Goal: Task Accomplishment & Management: Use online tool/utility

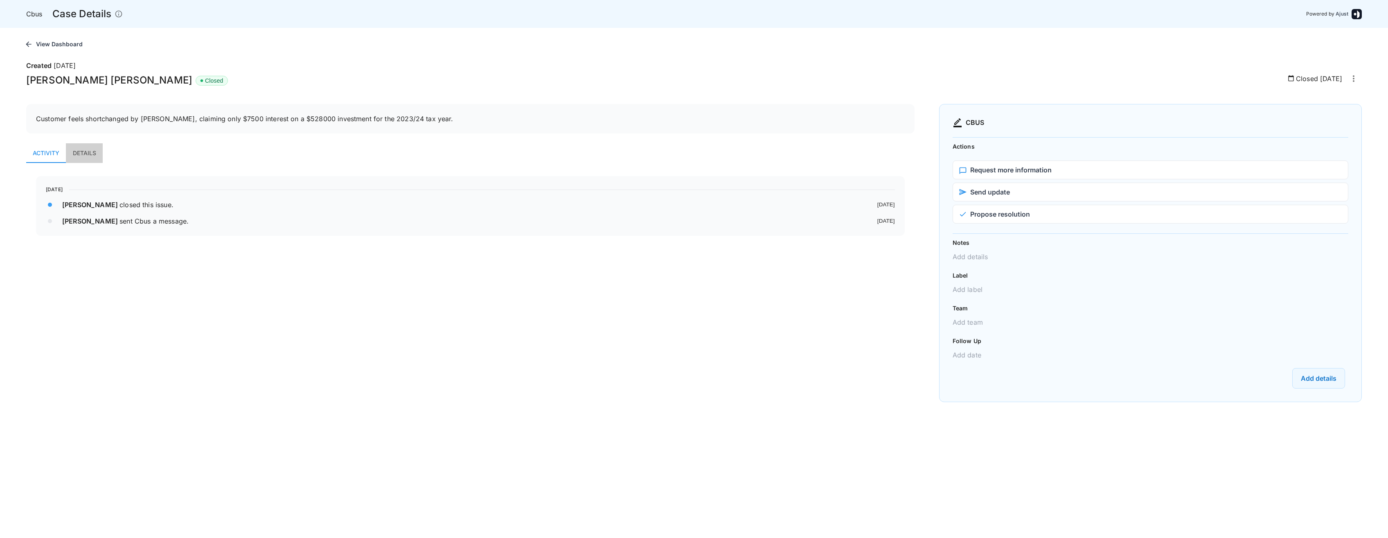
click at [99, 151] on button "Details" at bounding box center [84, 153] width 37 height 20
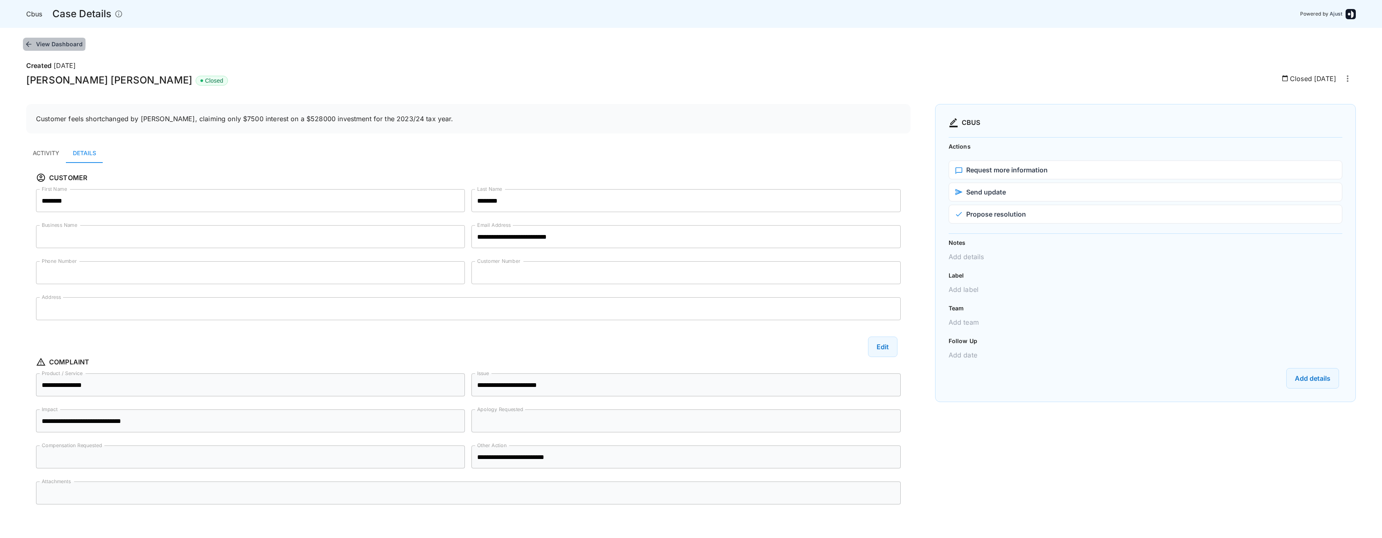
click at [32, 43] on icon "button" at bounding box center [29, 44] width 8 height 8
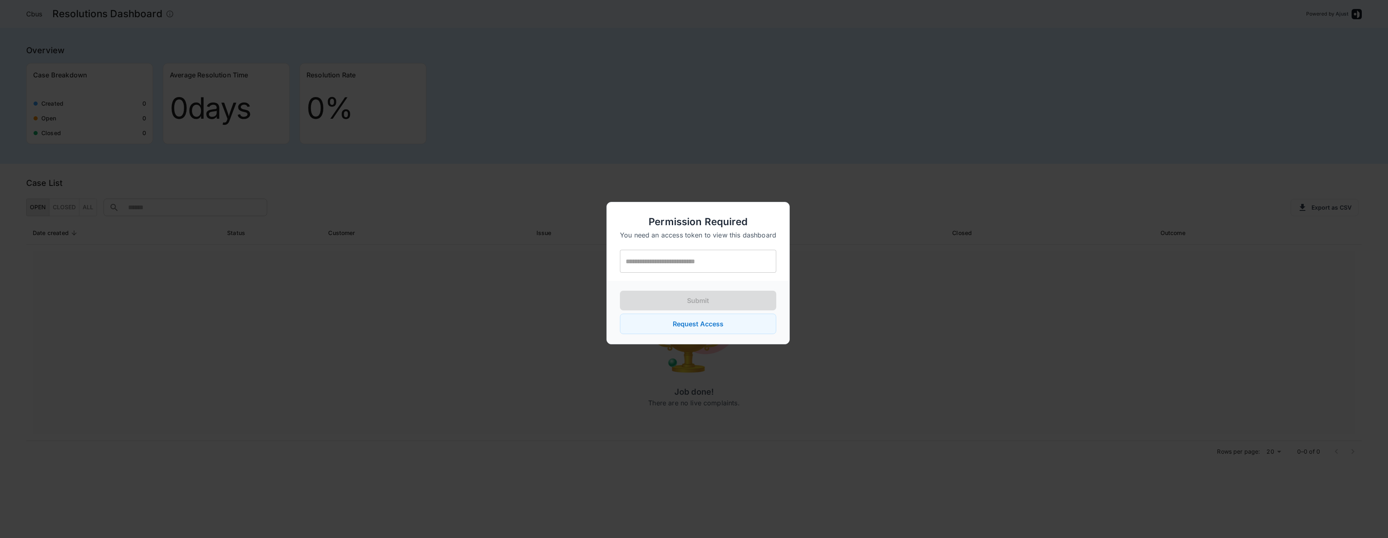
click at [337, 331] on div at bounding box center [694, 269] width 1388 height 538
click at [830, 315] on div at bounding box center [694, 269] width 1388 height 538
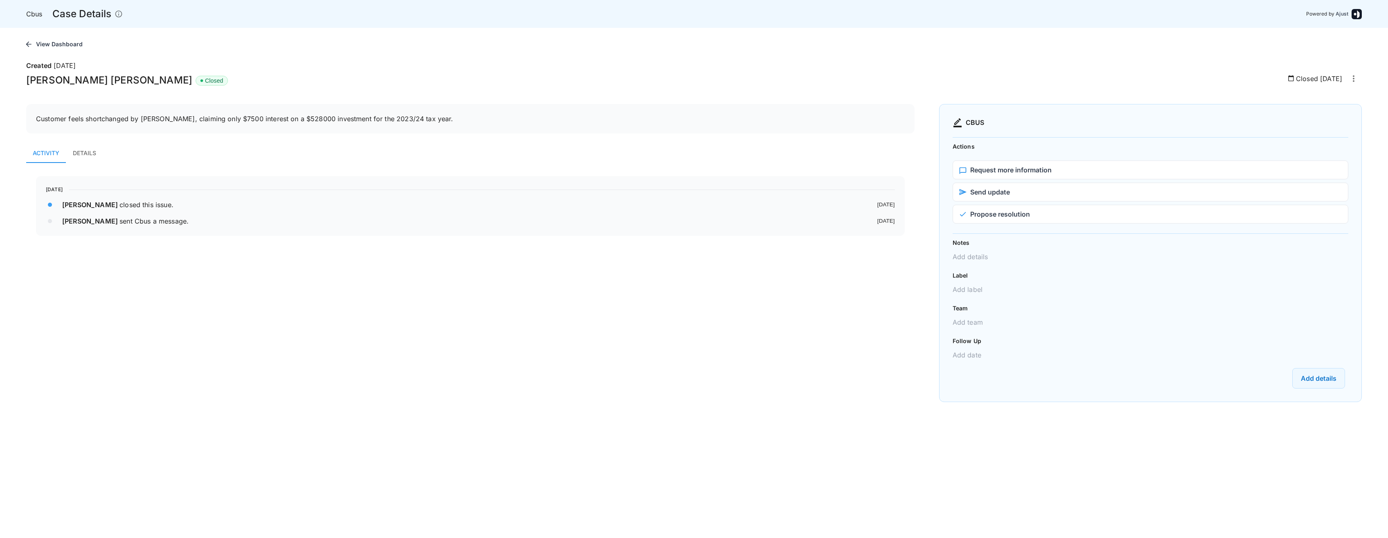
click at [119, 13] on icon "This issue was raised through Ajust's platform. Click View Dashboard to see all…" at bounding box center [119, 14] width 8 height 8
click at [78, 156] on button "Details" at bounding box center [84, 153] width 37 height 20
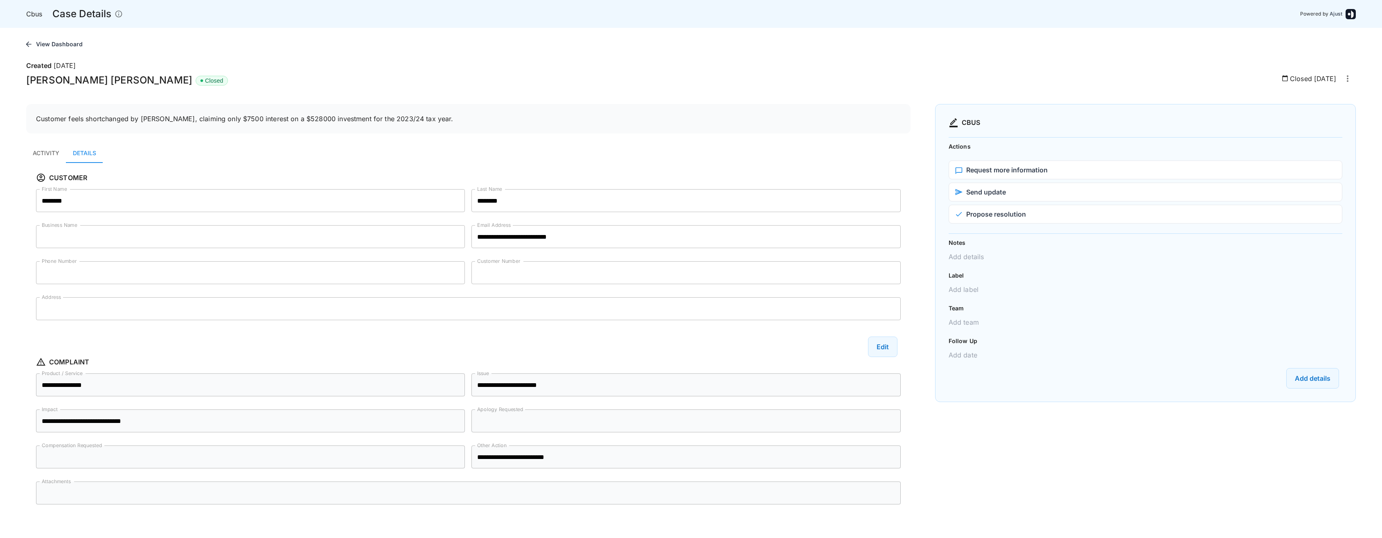
click at [53, 155] on button "Activity" at bounding box center [46, 153] width 40 height 20
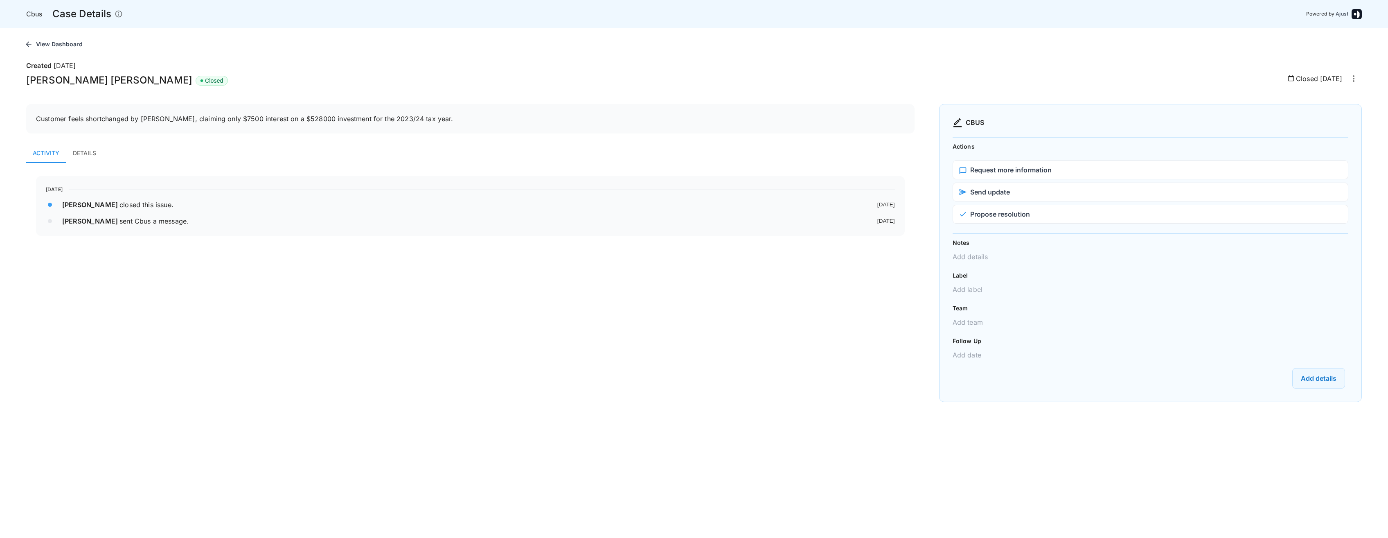
click at [110, 212] on div "[DATE] [PERSON_NAME] closed this issue . [DATE][PERSON_NAME] sent Cbus a messag…" at bounding box center [470, 201] width 849 height 50
click at [72, 221] on span "[PERSON_NAME]" at bounding box center [90, 221] width 57 height 8
click at [890, 221] on small "[DATE]" at bounding box center [886, 221] width 18 height 8
click at [1355, 84] on button "more actions" at bounding box center [1353, 78] width 16 height 16
click at [92, 154] on div at bounding box center [694, 269] width 1388 height 538
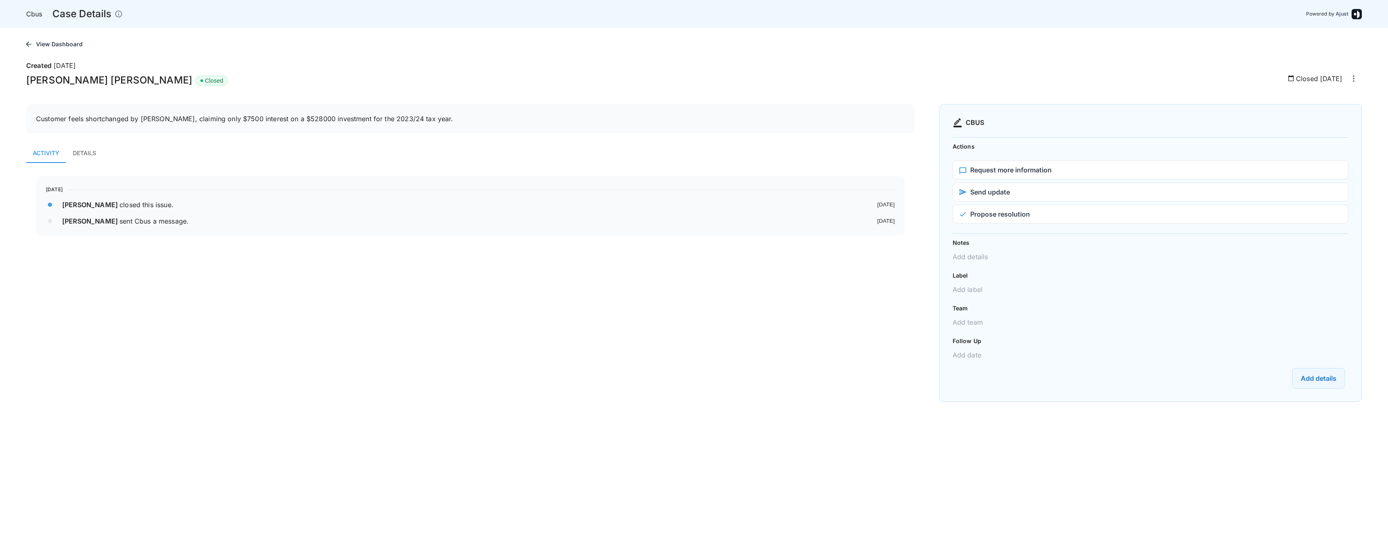
click at [38, 155] on button "Activity" at bounding box center [46, 153] width 40 height 20
click at [88, 155] on button "Details" at bounding box center [84, 153] width 37 height 20
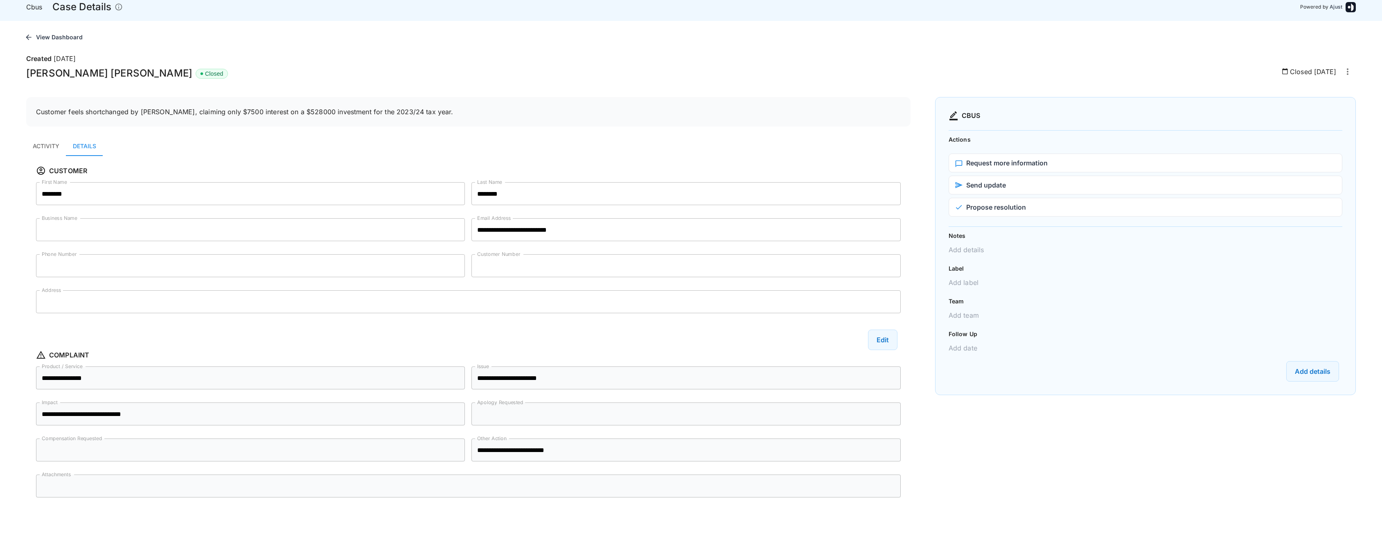
scroll to position [9, 0]
drag, startPoint x: 1335, startPoint y: 71, endPoint x: 1350, endPoint y: 71, distance: 14.7
click at [1350, 71] on div "Closed [DATE]" at bounding box center [1318, 69] width 74 height 16
click at [1346, 70] on icon "more actions" at bounding box center [1347, 70] width 10 height 10
drag, startPoint x: 1005, startPoint y: 246, endPoint x: 968, endPoint y: 294, distance: 60.3
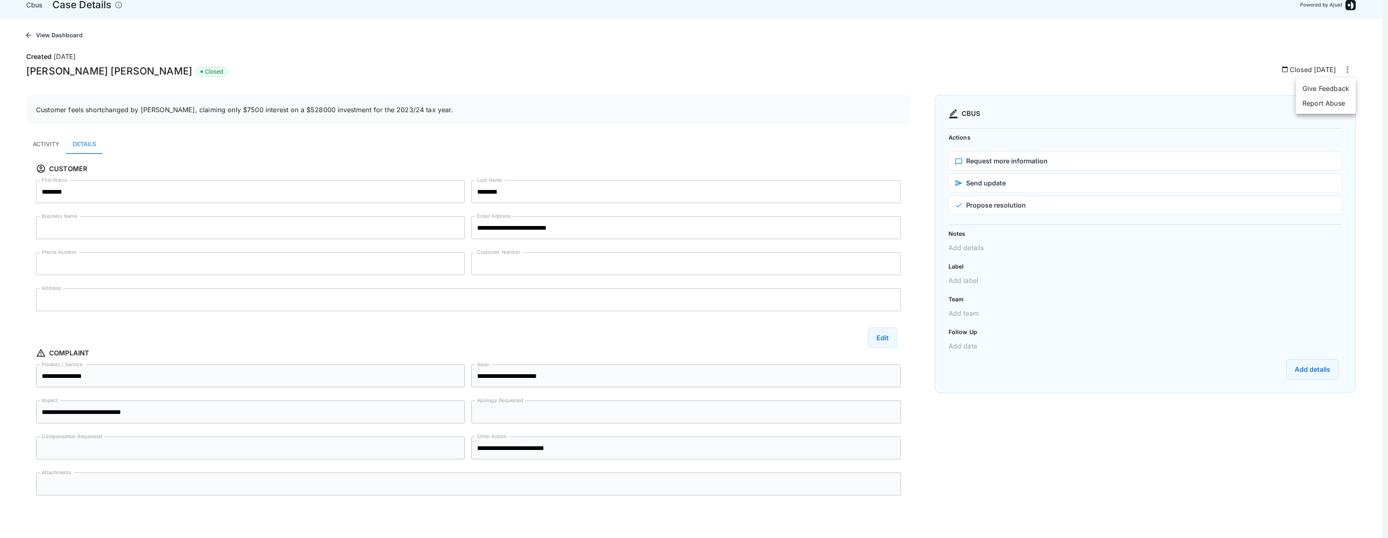
click at [1004, 252] on div at bounding box center [694, 269] width 1388 height 538
click at [952, 303] on p "Team" at bounding box center [1145, 299] width 394 height 8
click at [960, 338] on p "Add date" at bounding box center [1145, 346] width 394 height 20
click at [27, 36] on icon "button" at bounding box center [28, 34] width 5 height 5
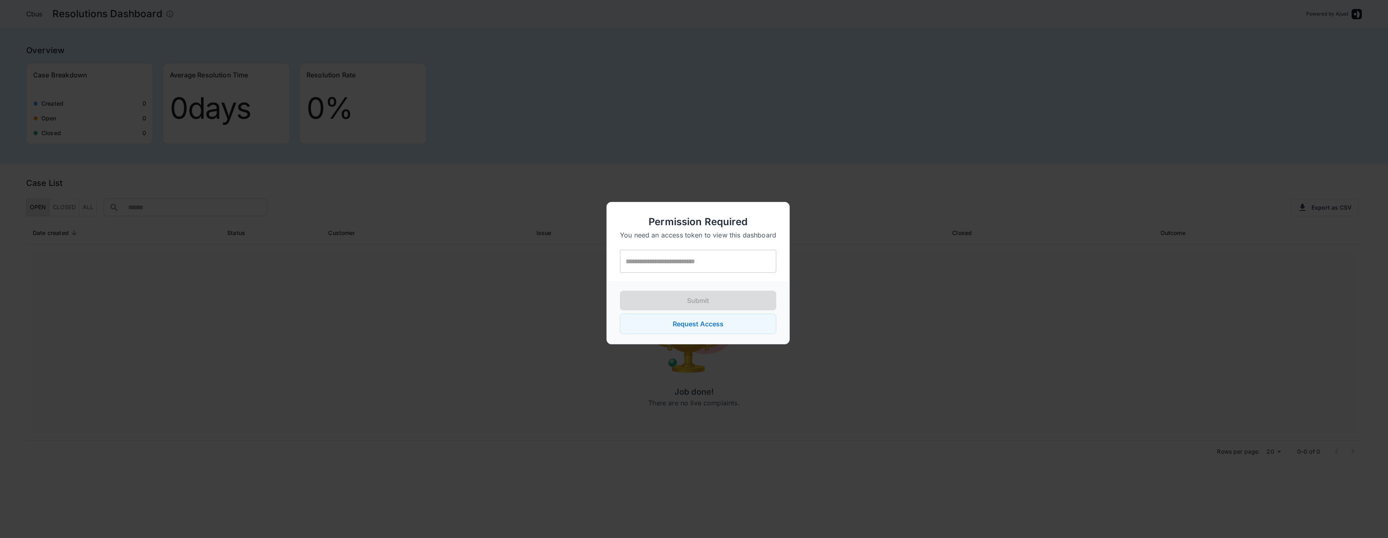
click at [385, 172] on div at bounding box center [694, 269] width 1388 height 538
click at [843, 200] on div at bounding box center [694, 269] width 1388 height 538
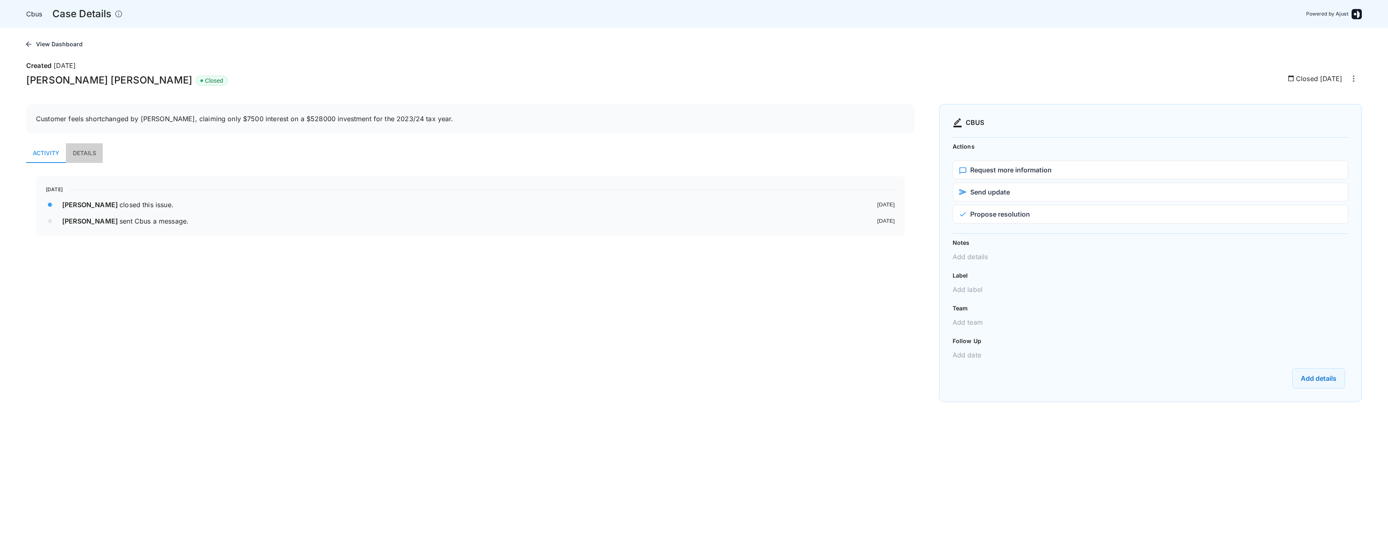
click at [88, 152] on button "Details" at bounding box center [84, 153] width 37 height 20
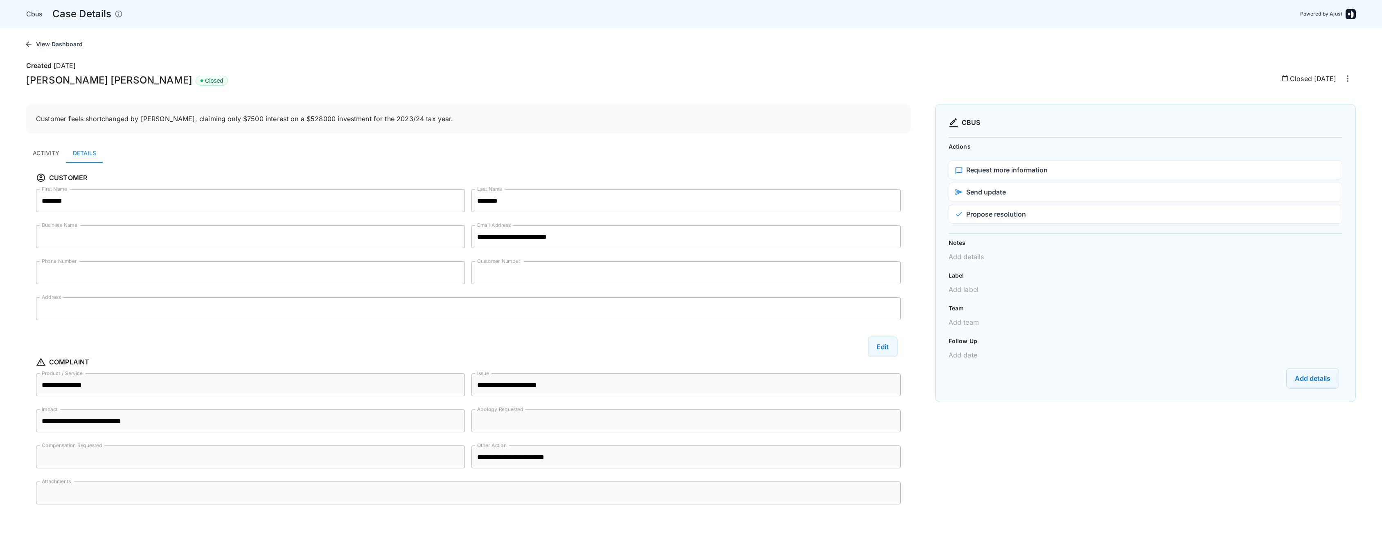
click at [37, 17] on p "Cbus" at bounding box center [34, 14] width 16 height 10
drag, startPoint x: 68, startPoint y: 16, endPoint x: 101, endPoint y: 16, distance: 34.0
click at [68, 16] on p "Case Details" at bounding box center [81, 14] width 59 height 15
click at [116, 16] on icon "This issue was raised through Ajust's platform. Click View Dashboard to see all…" at bounding box center [119, 14] width 8 height 8
click at [124, 36] on body "**********" at bounding box center [691, 269] width 1382 height 538
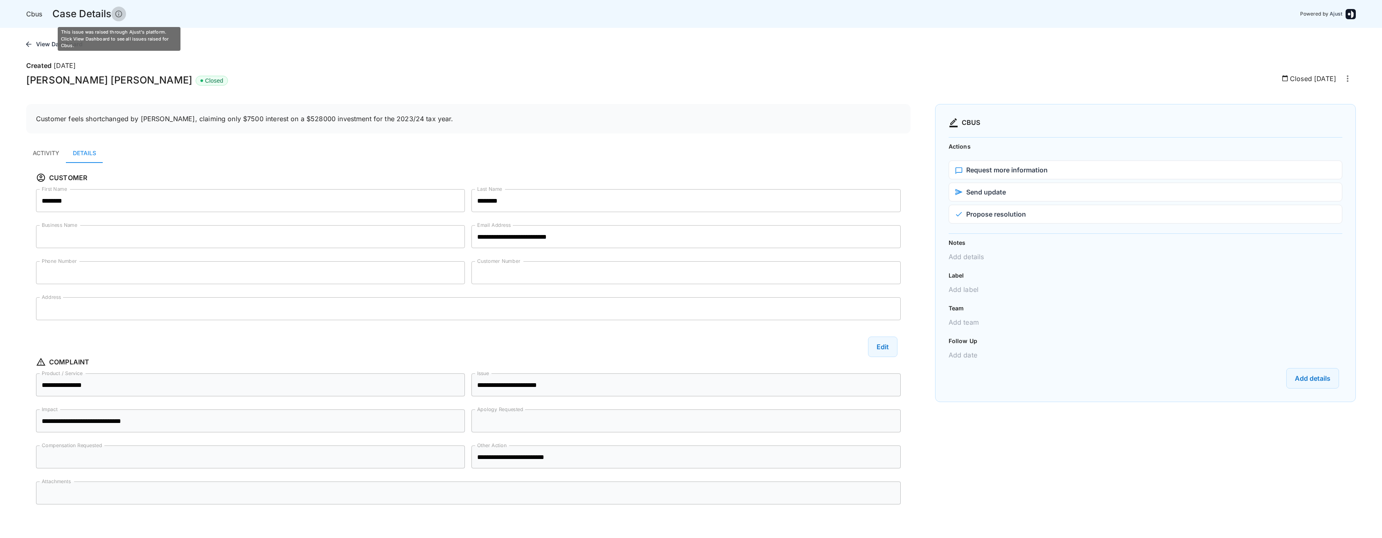
click at [119, 14] on icon "This issue was raised through Ajust's platform. Click View Dashboard to see all…" at bounding box center [119, 14] width 8 height 8
click at [1348, 78] on icon "more actions" at bounding box center [1347, 79] width 10 height 10
click at [851, 113] on div at bounding box center [694, 269] width 1388 height 538
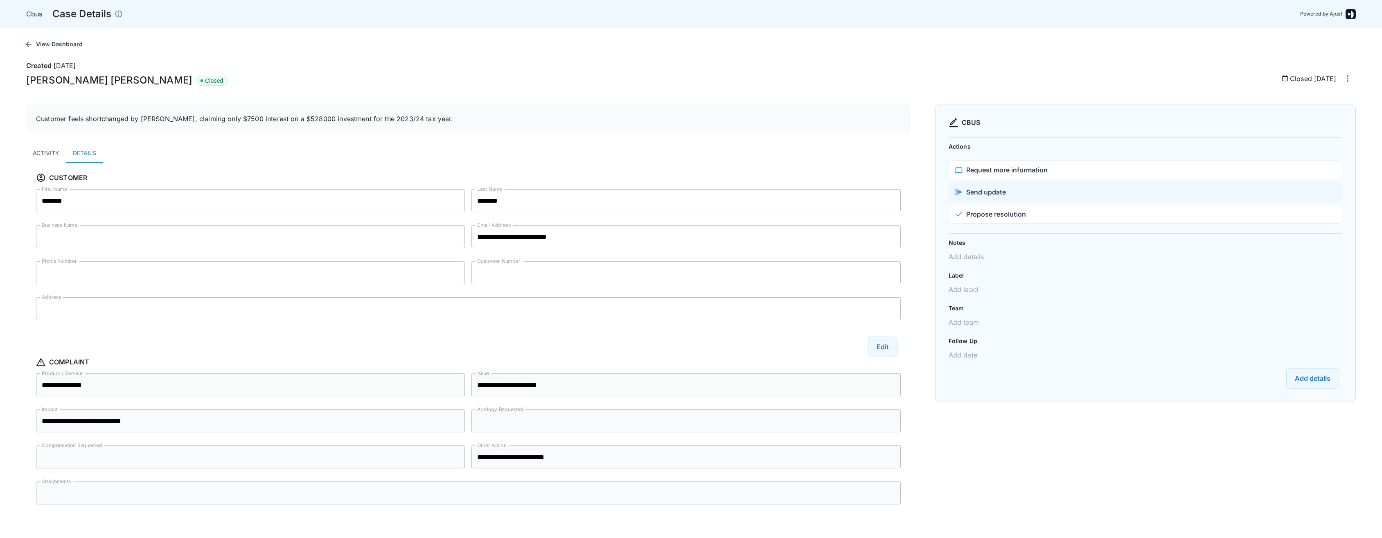
click at [1010, 194] on button "Send update" at bounding box center [1145, 191] width 394 height 19
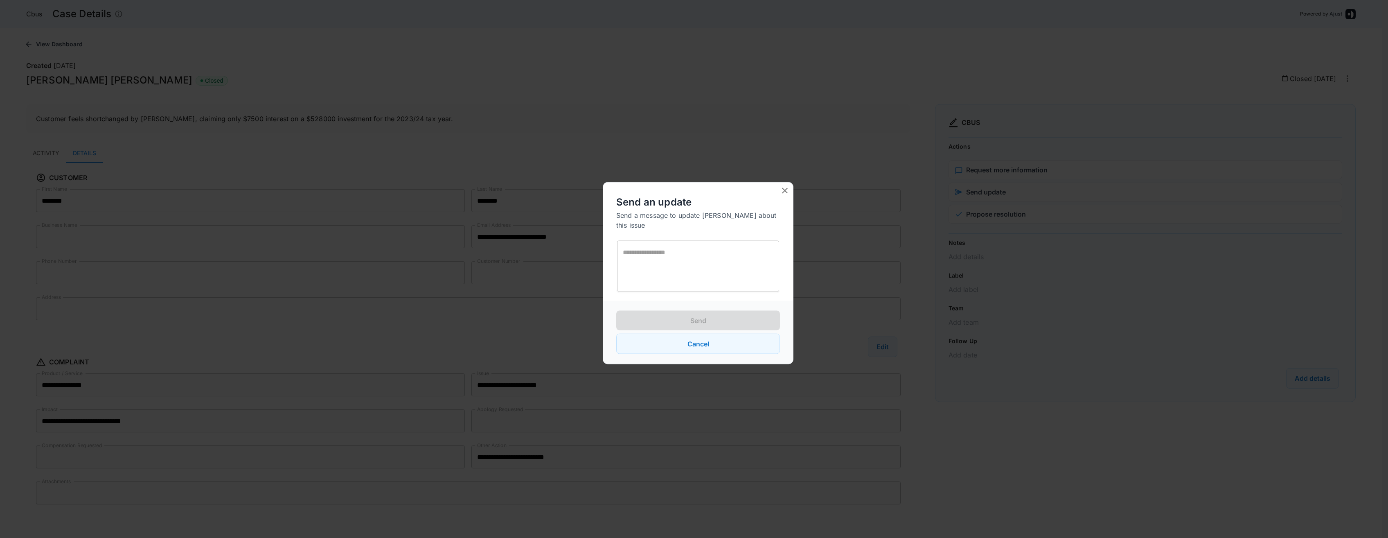
click at [783, 192] on icon "close" at bounding box center [785, 191] width 10 height 10
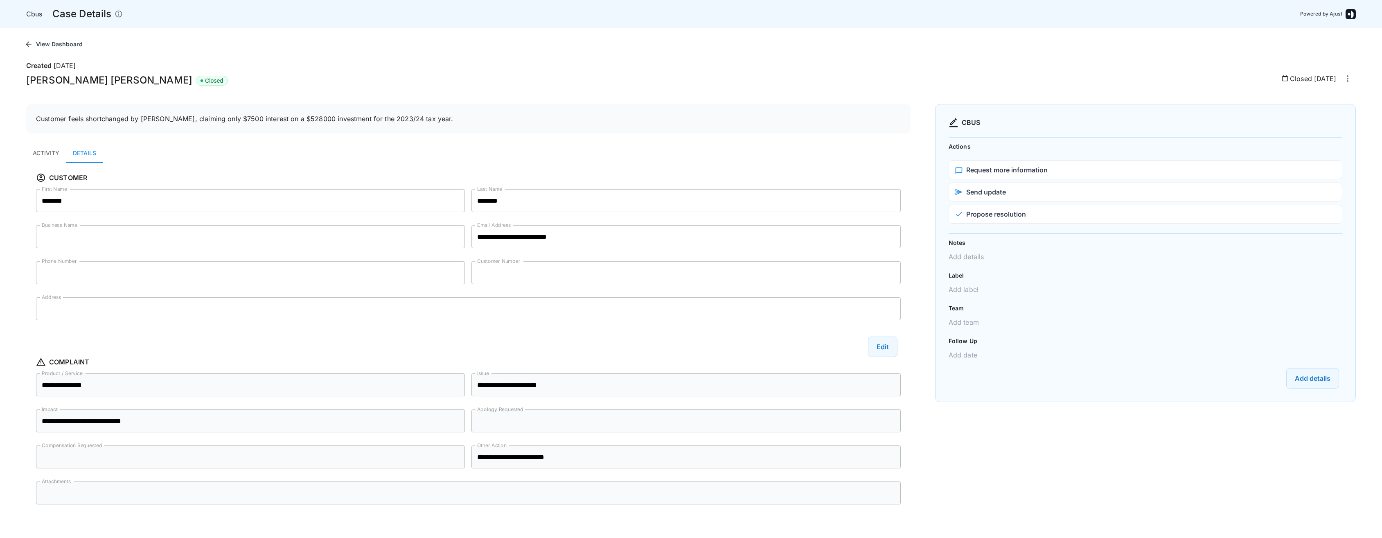
click at [1027, 213] on div at bounding box center [691, 269] width 1382 height 538
click at [1014, 213] on button "Propose resolution" at bounding box center [1145, 214] width 394 height 19
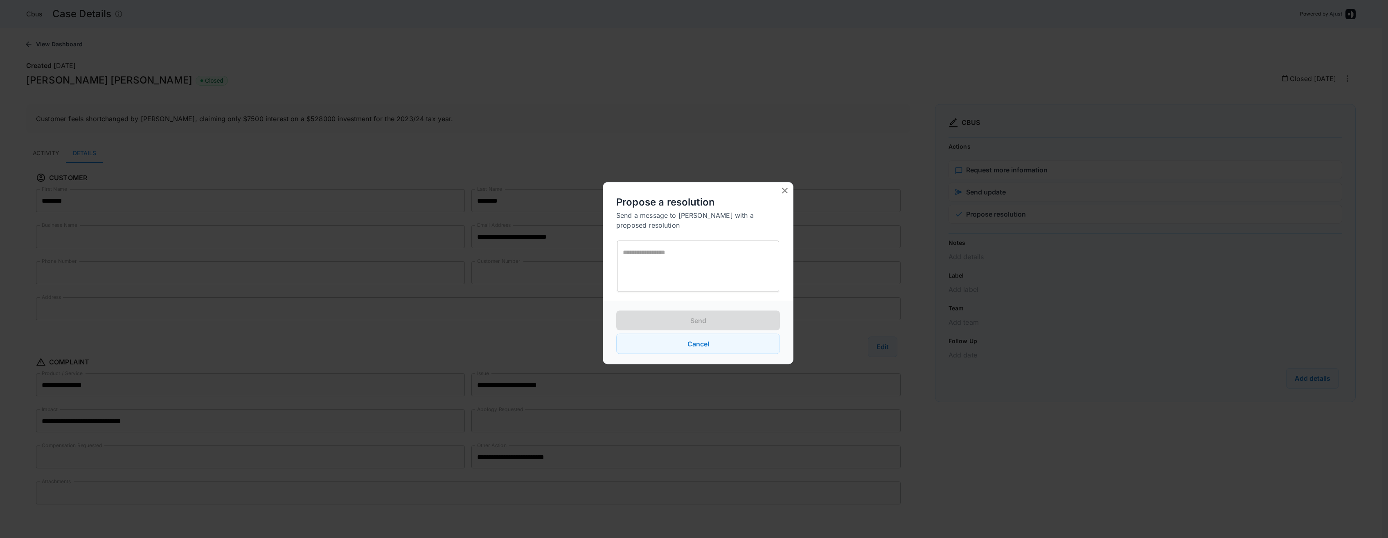
click at [783, 192] on icon "close" at bounding box center [785, 191] width 10 height 10
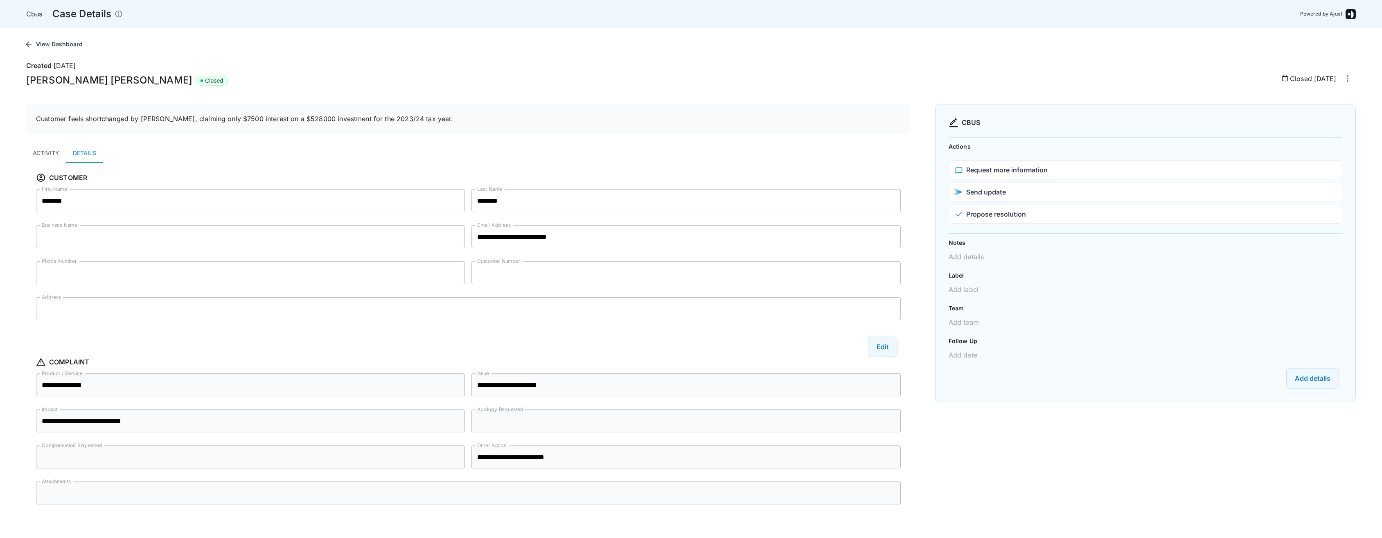
click at [1016, 166] on div at bounding box center [691, 269] width 1382 height 538
click at [1013, 169] on button "Request more information" at bounding box center [1145, 169] width 394 height 19
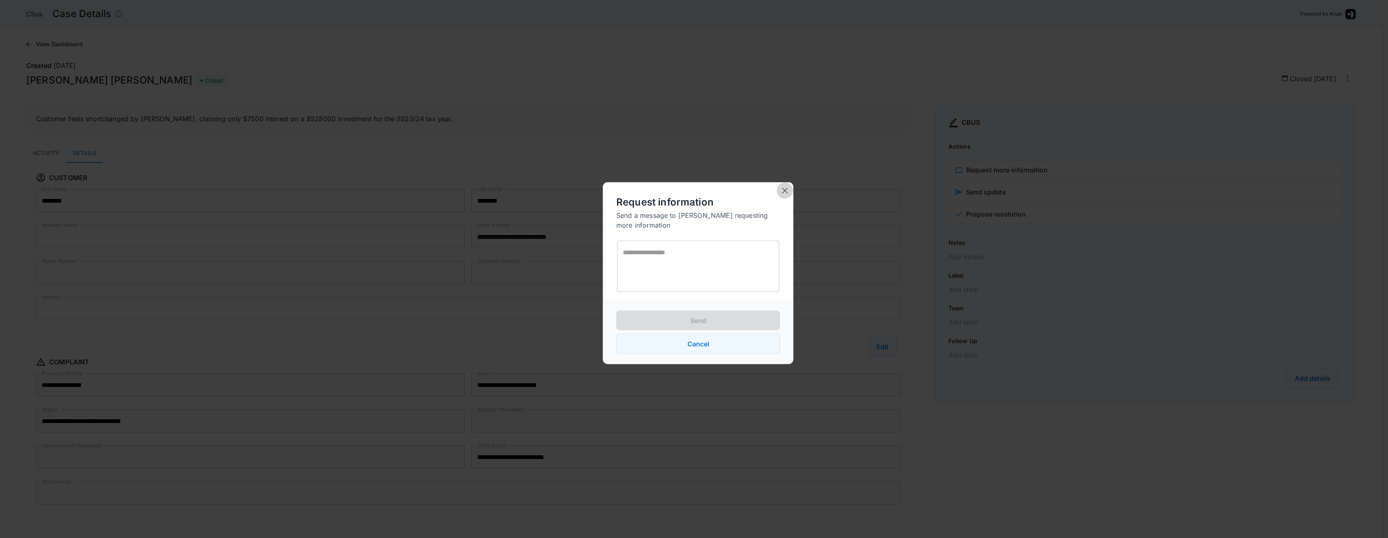
click at [786, 187] on icon "close" at bounding box center [785, 191] width 10 height 10
